Goal: Task Accomplishment & Management: Use online tool/utility

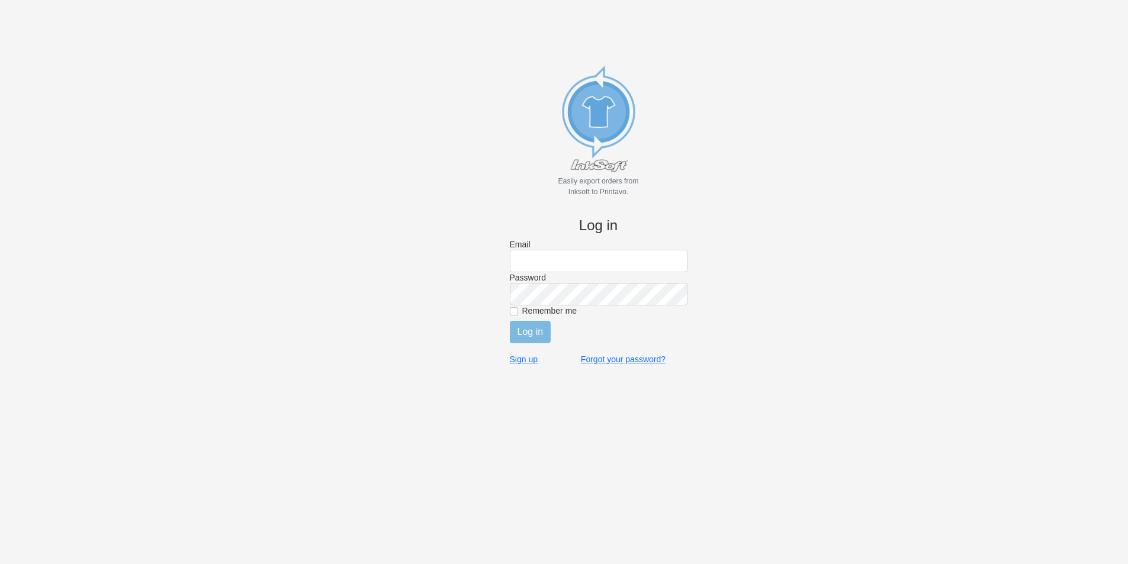
type input "[EMAIL_ADDRESS][DOMAIN_NAME]"
click at [527, 311] on label "Remember me" at bounding box center [604, 310] width 165 height 11
click at [518, 311] on input "Remember me" at bounding box center [514, 311] width 8 height 8
checkbox input "true"
click at [528, 330] on input "Log in" at bounding box center [530, 332] width 41 height 22
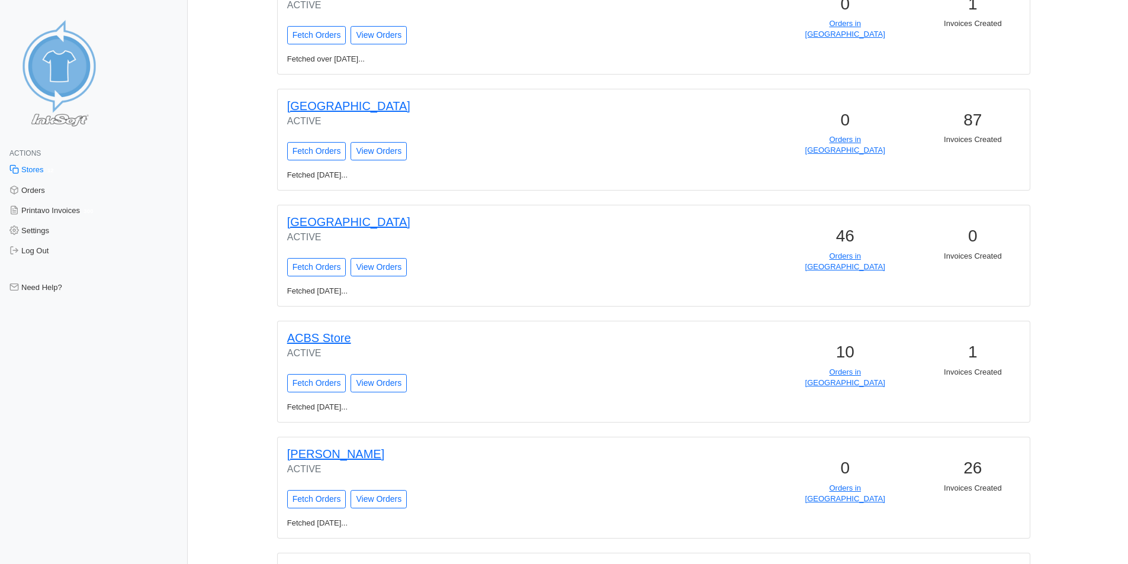
scroll to position [1025, 0]
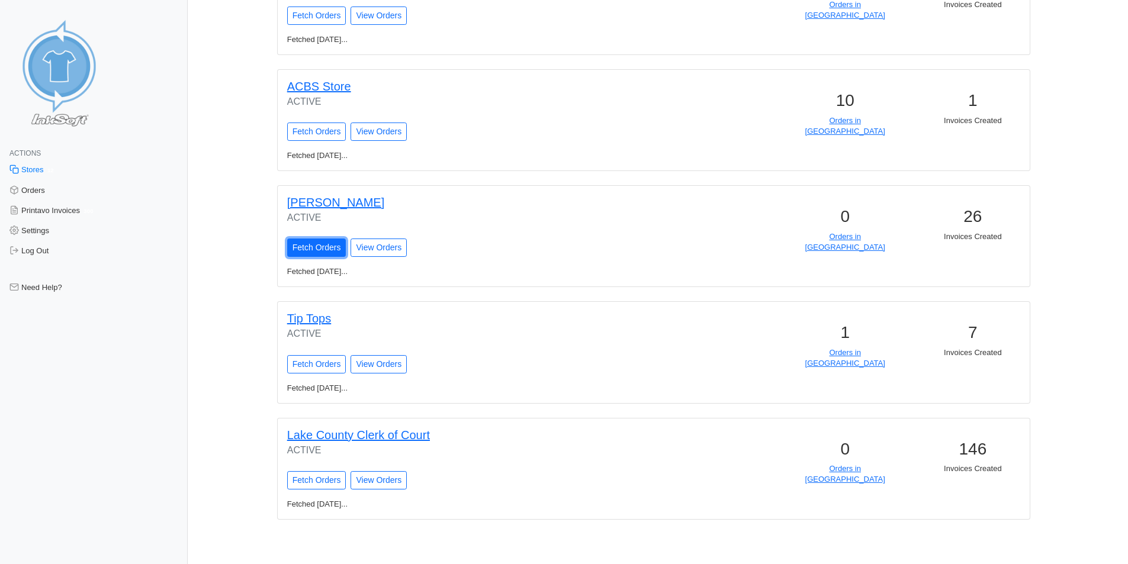
click at [319, 244] on input "Fetch Orders" at bounding box center [316, 248] width 59 height 18
type input "Fetching Orders..."
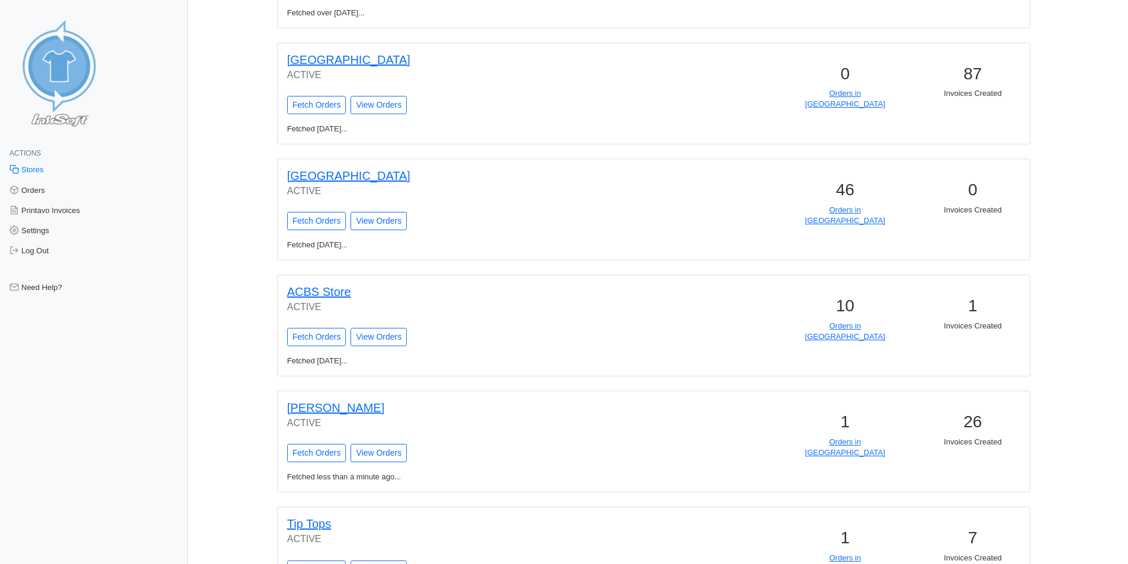
scroll to position [888, 0]
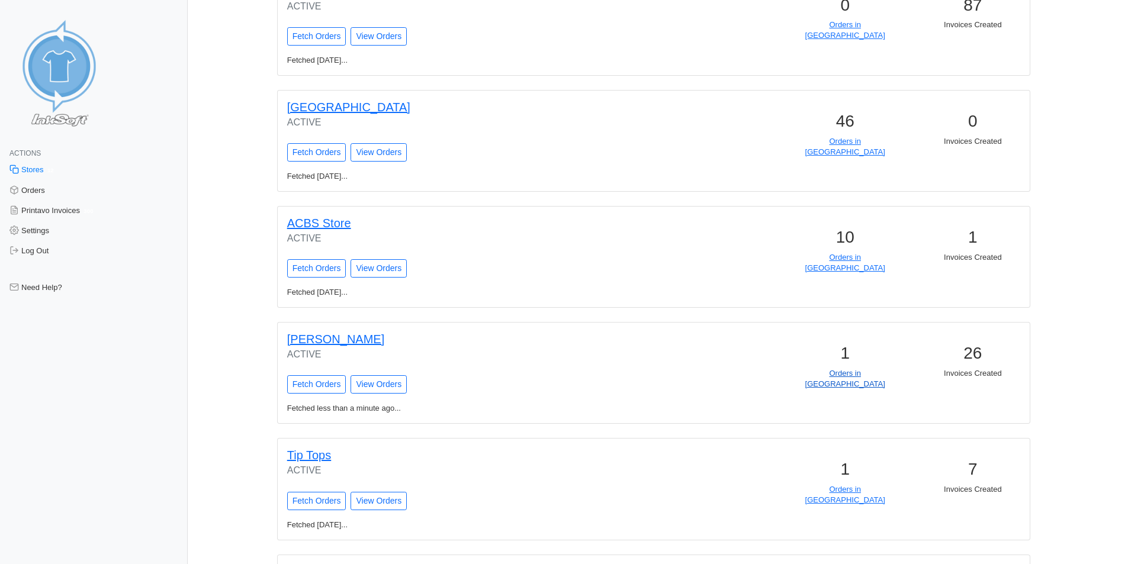
click at [821, 376] on link "Orders in [GEOGRAPHIC_DATA]" at bounding box center [845, 379] width 80 height 20
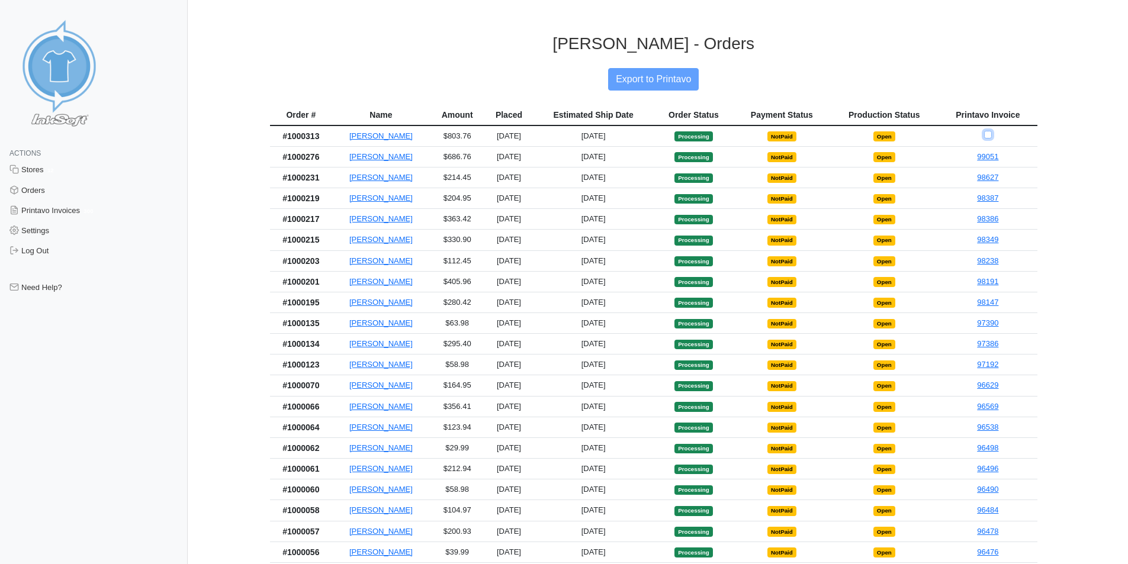
click at [988, 134] on input "Checkbox for selecting orders for invoice" at bounding box center [988, 135] width 8 height 8
checkbox input "true"
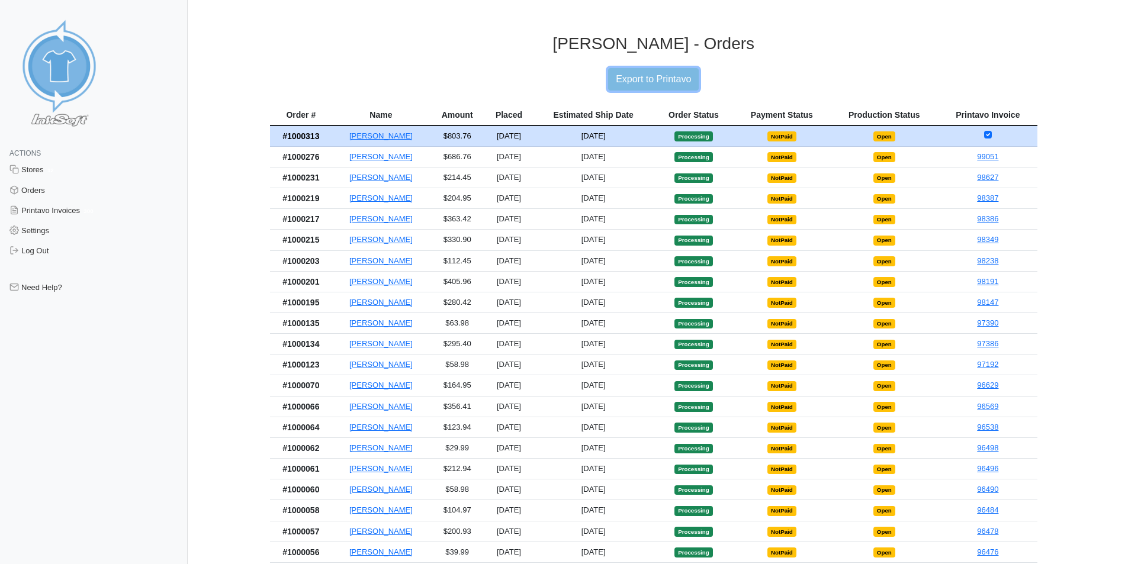
click at [688, 82] on input "Export to Printavo" at bounding box center [653, 79] width 91 height 22
click at [987, 161] on link "99051" at bounding box center [987, 156] width 21 height 9
type input "Export to Printavo"
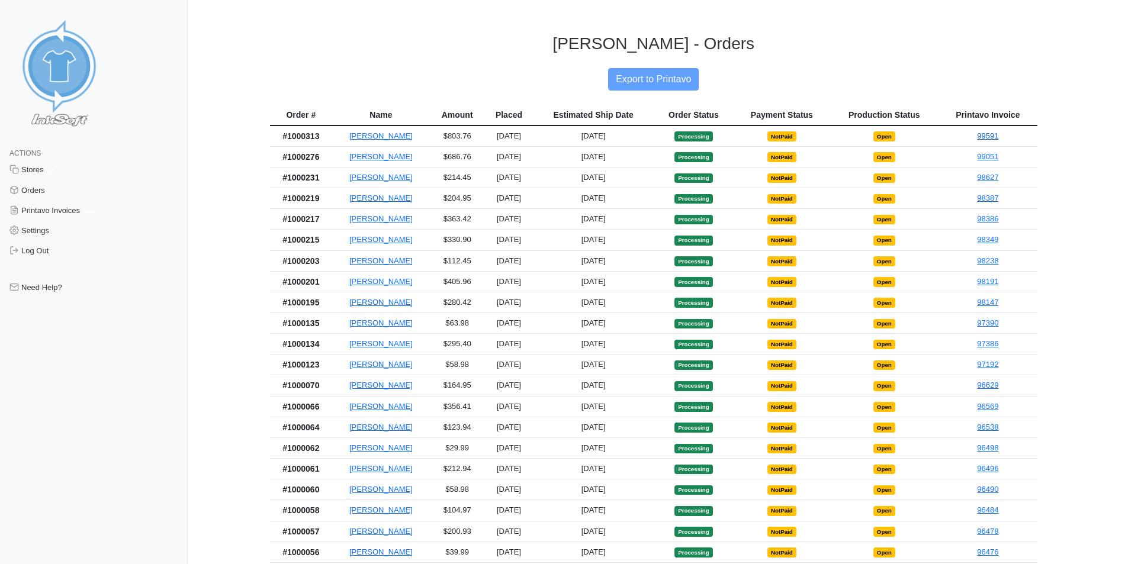
click at [986, 139] on link "99591" at bounding box center [987, 135] width 21 height 9
click at [997, 182] on link "98627" at bounding box center [987, 177] width 21 height 9
click at [989, 202] on link "98387" at bounding box center [987, 198] width 21 height 9
click at [987, 177] on link "98627" at bounding box center [987, 177] width 21 height 9
click at [988, 202] on link "98387" at bounding box center [987, 198] width 21 height 9
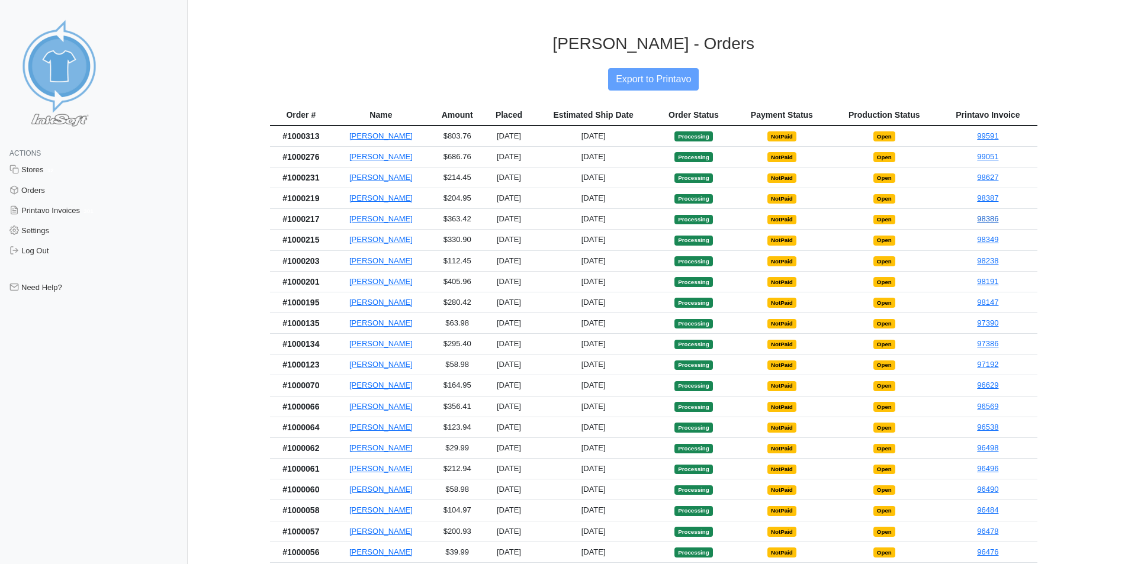
click at [981, 221] on link "98386" at bounding box center [987, 218] width 21 height 9
click at [983, 242] on link "98349" at bounding box center [987, 239] width 21 height 9
